Goal: Information Seeking & Learning: Learn about a topic

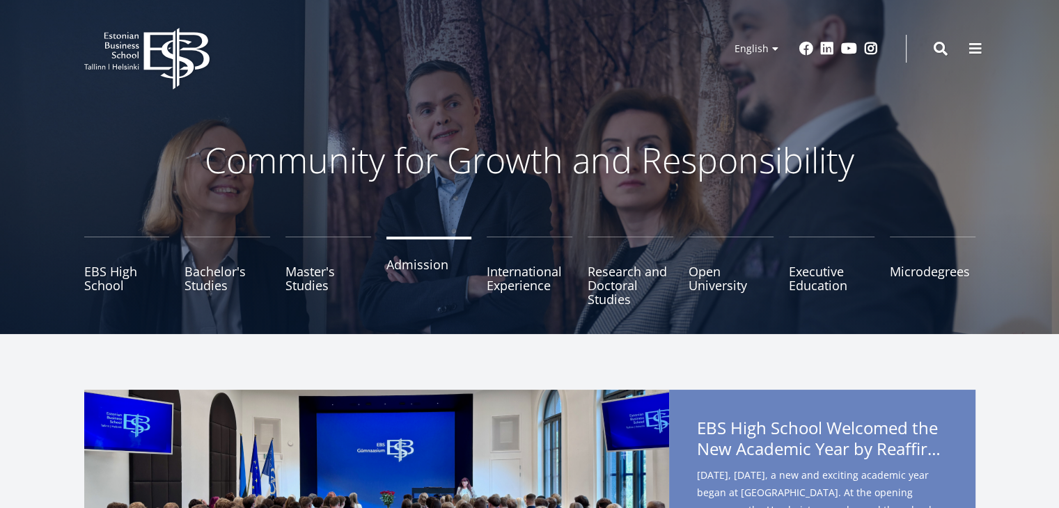
click at [414, 267] on link "Admission" at bounding box center [429, 272] width 86 height 70
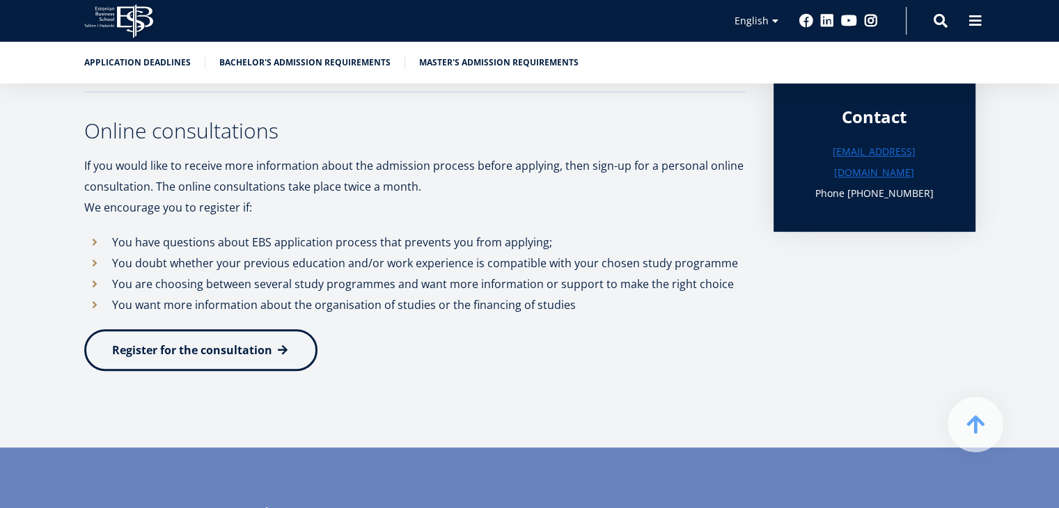
scroll to position [493, 0]
click at [508, 365] on p "Register for the consultation" at bounding box center [414, 350] width 661 height 42
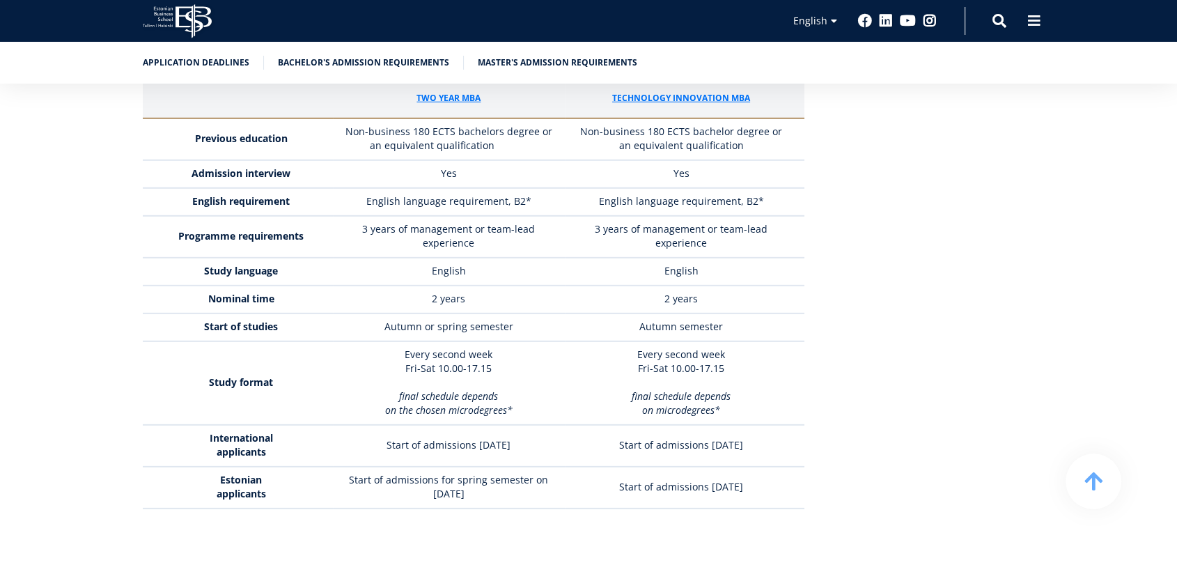
scroll to position [4122, 0]
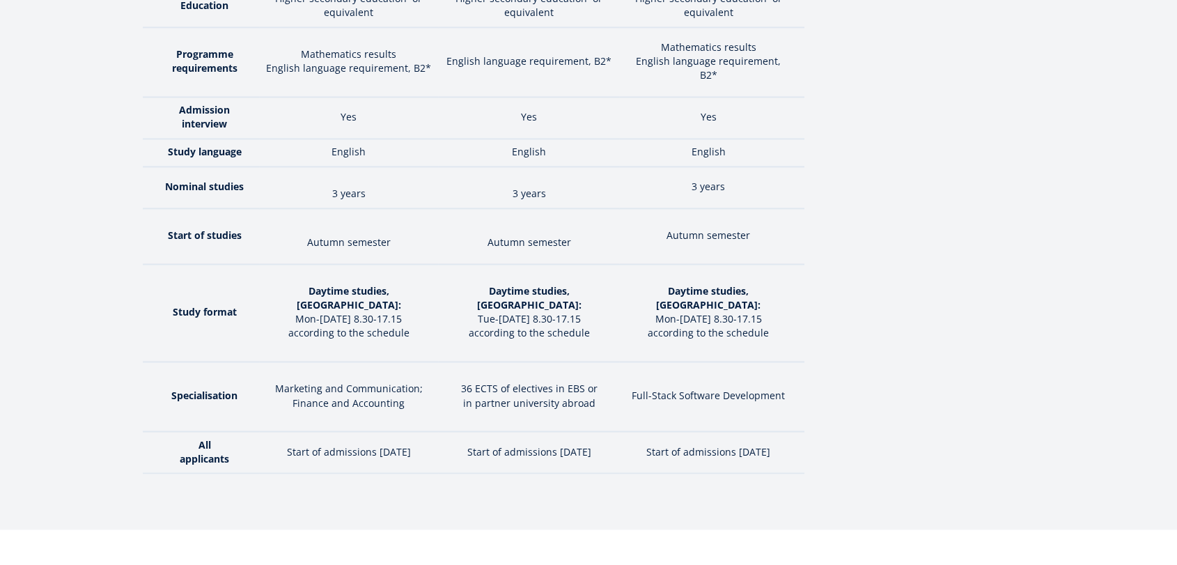
scroll to position [0, 0]
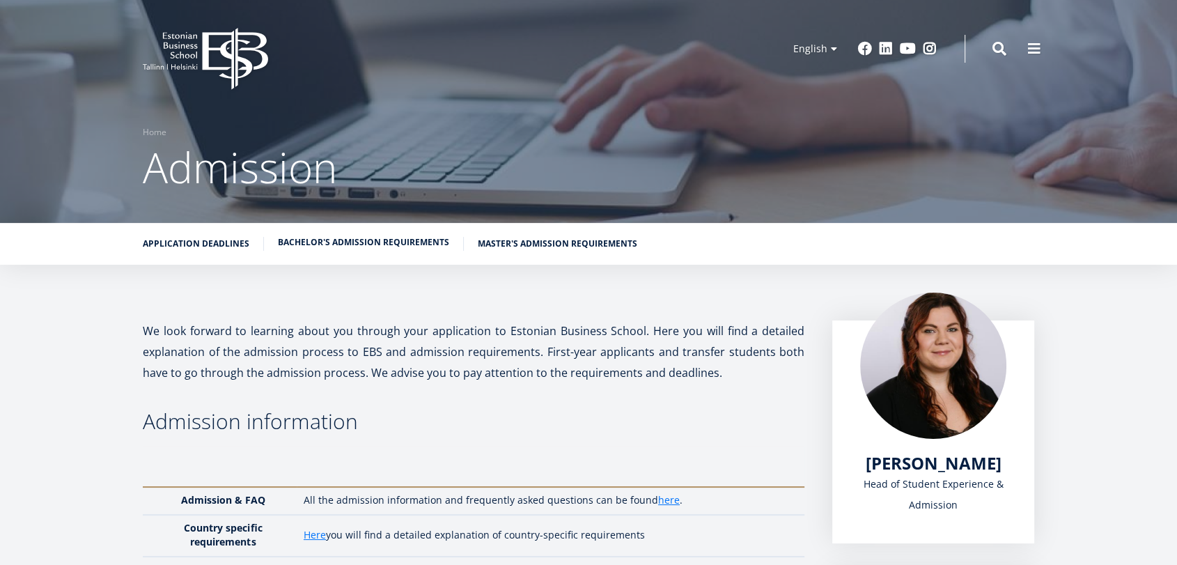
click at [387, 242] on link "Bachelor's admission requirements" at bounding box center [363, 242] width 171 height 14
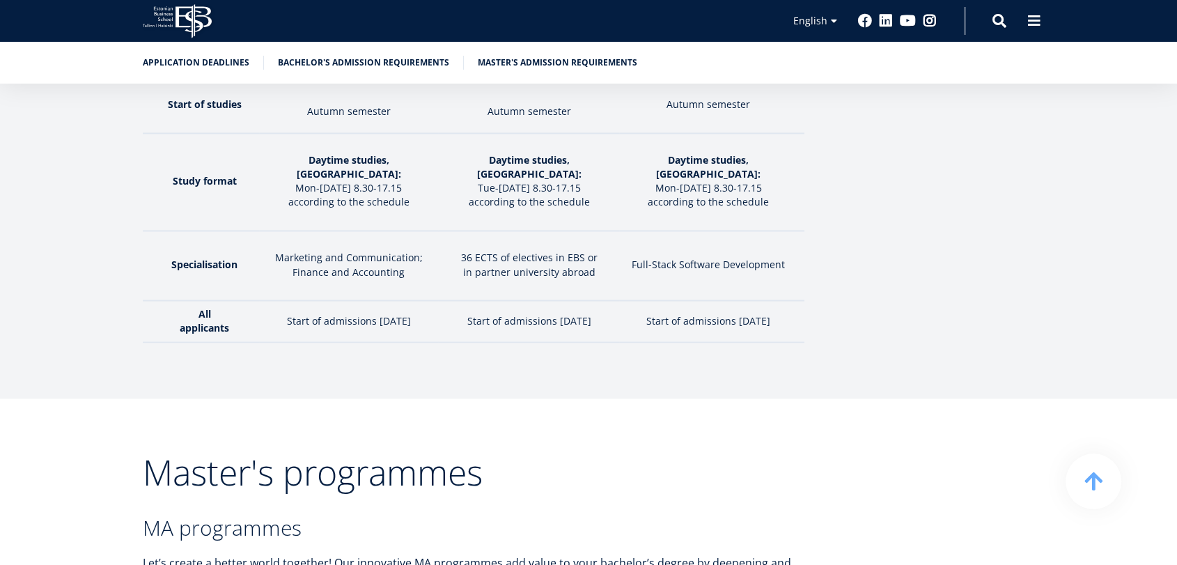
scroll to position [2373, 0]
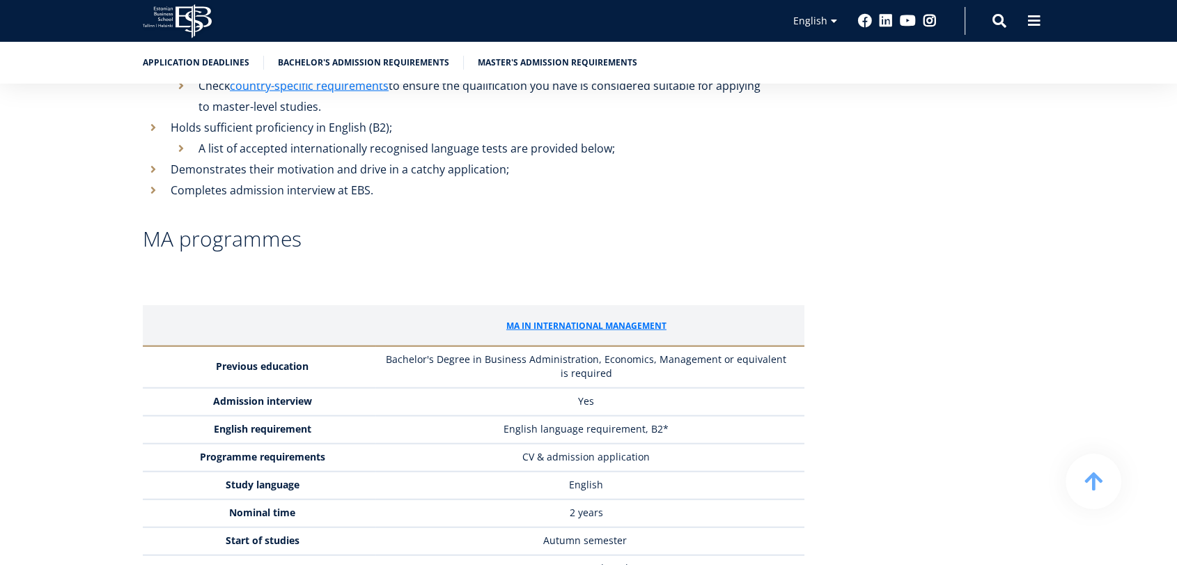
scroll to position [3335, 0]
click at [576, 389] on td "Yes" at bounding box center [589, 403] width 429 height 28
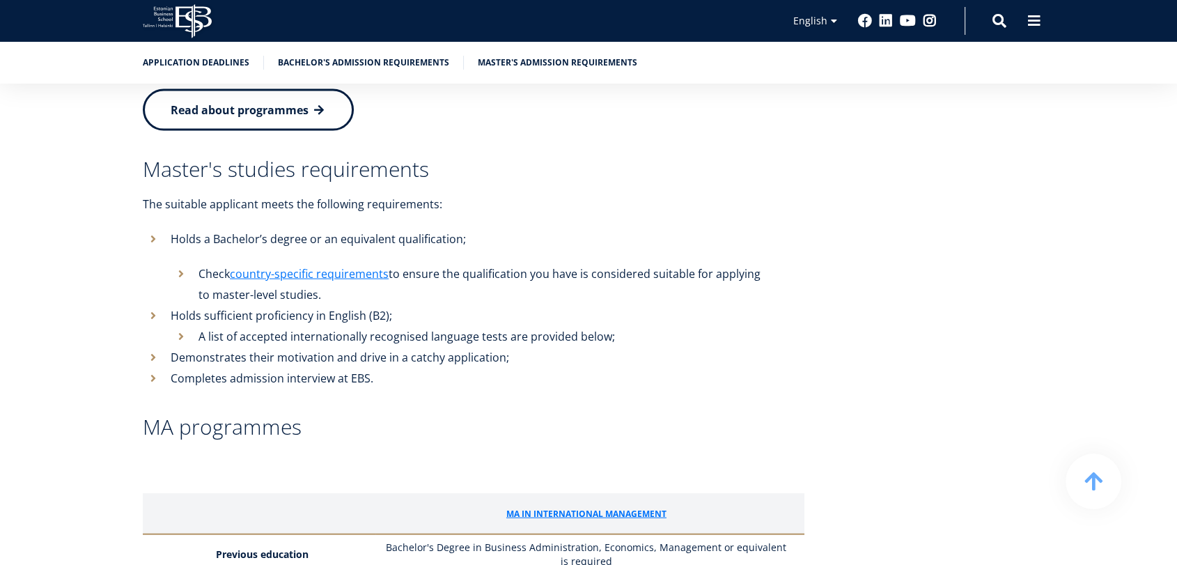
scroll to position [3106, 0]
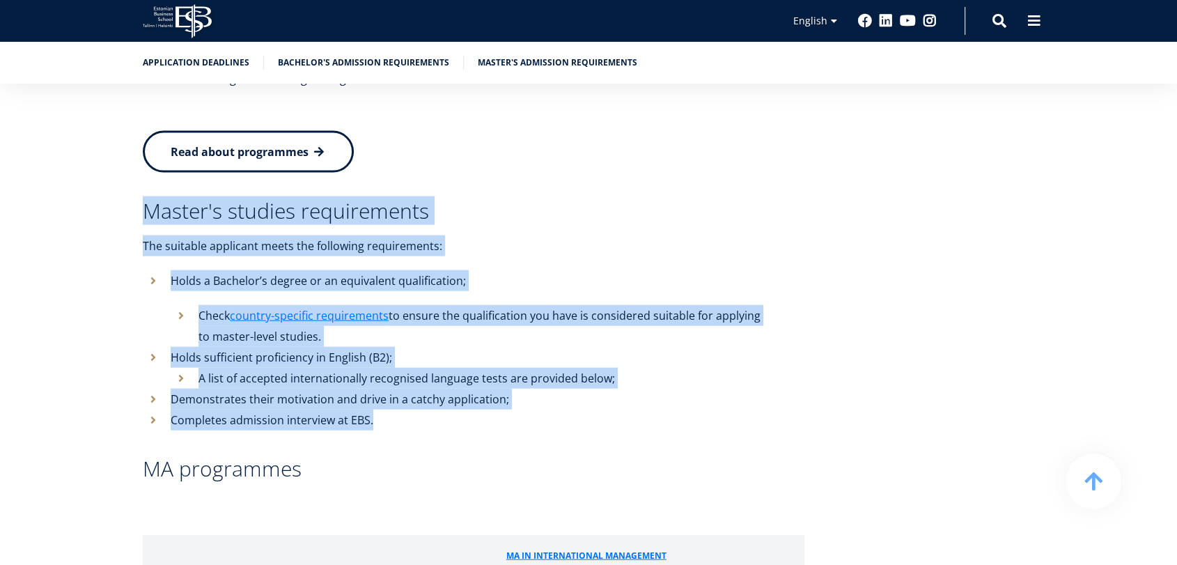
drag, startPoint x: 141, startPoint y: 122, endPoint x: 379, endPoint y: 343, distance: 325.6
copy div "Master's studies requirements The suitable applicant meets the following requir…"
